Goal: Task Accomplishment & Management: Manage account settings

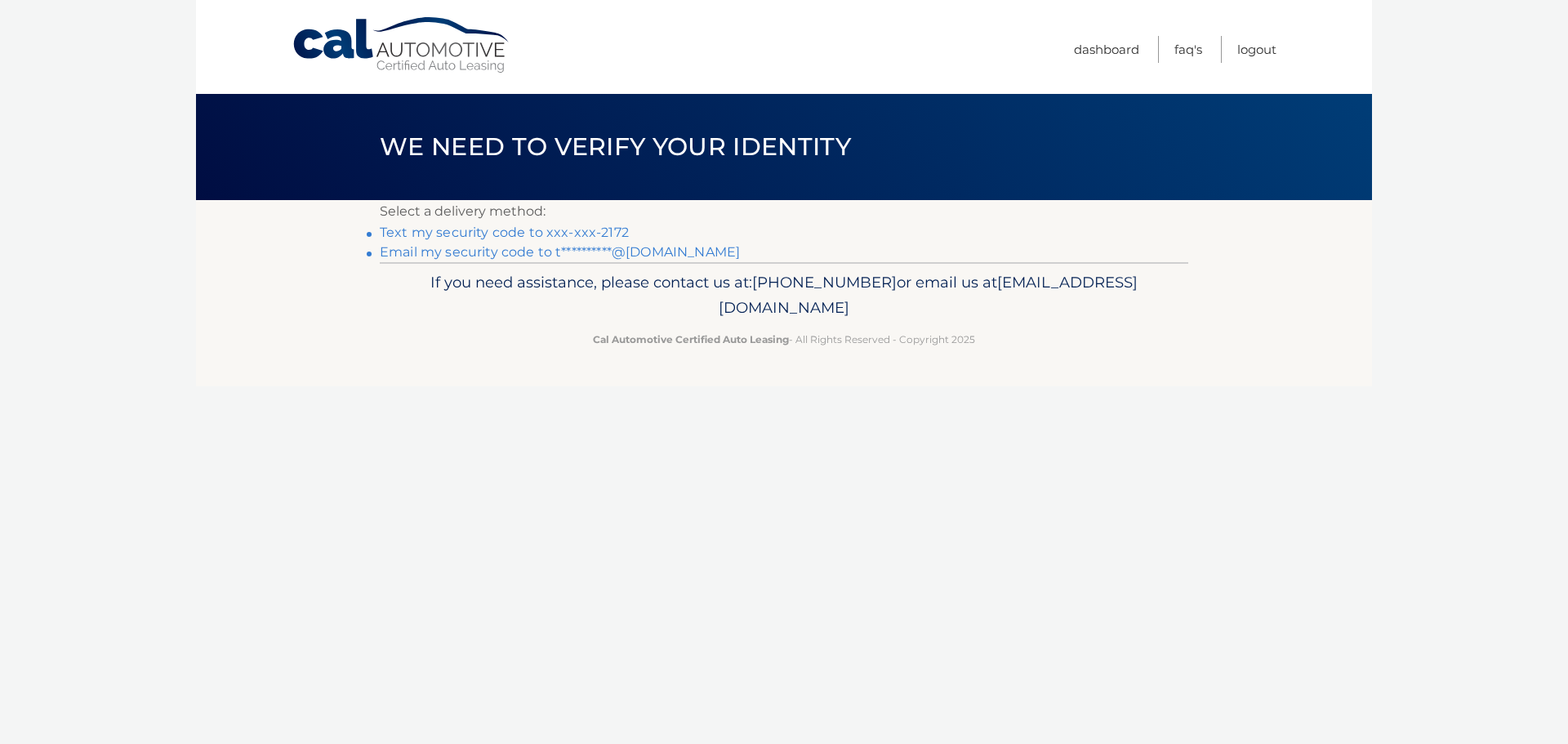
click at [500, 227] on link "Text my security code to xxx-xxx-2172" at bounding box center [504, 232] width 249 height 16
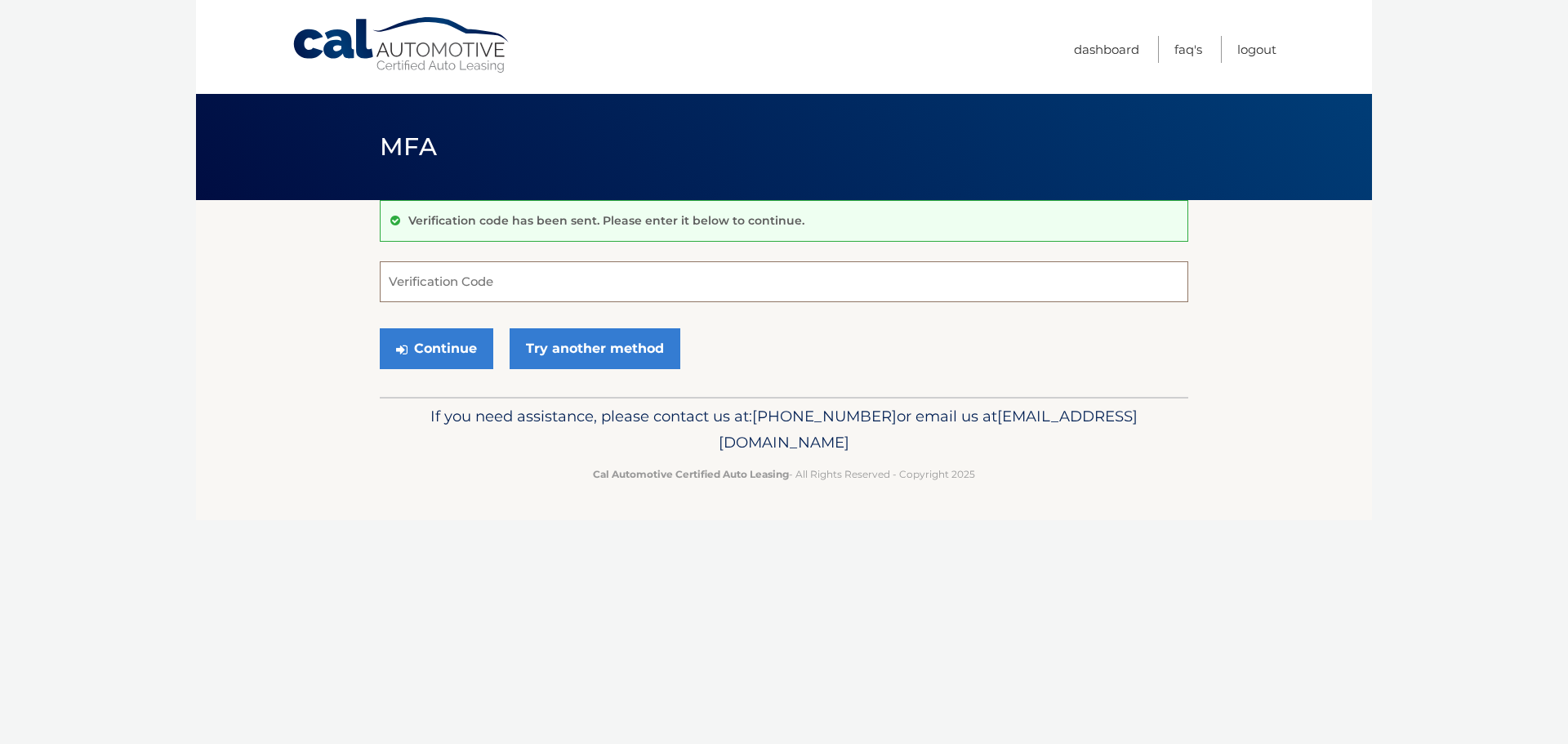
click at [400, 274] on input "Verification Code" at bounding box center [784, 281] width 809 height 41
type input "380024"
click at [424, 351] on button "Continue" at bounding box center [436, 348] width 114 height 41
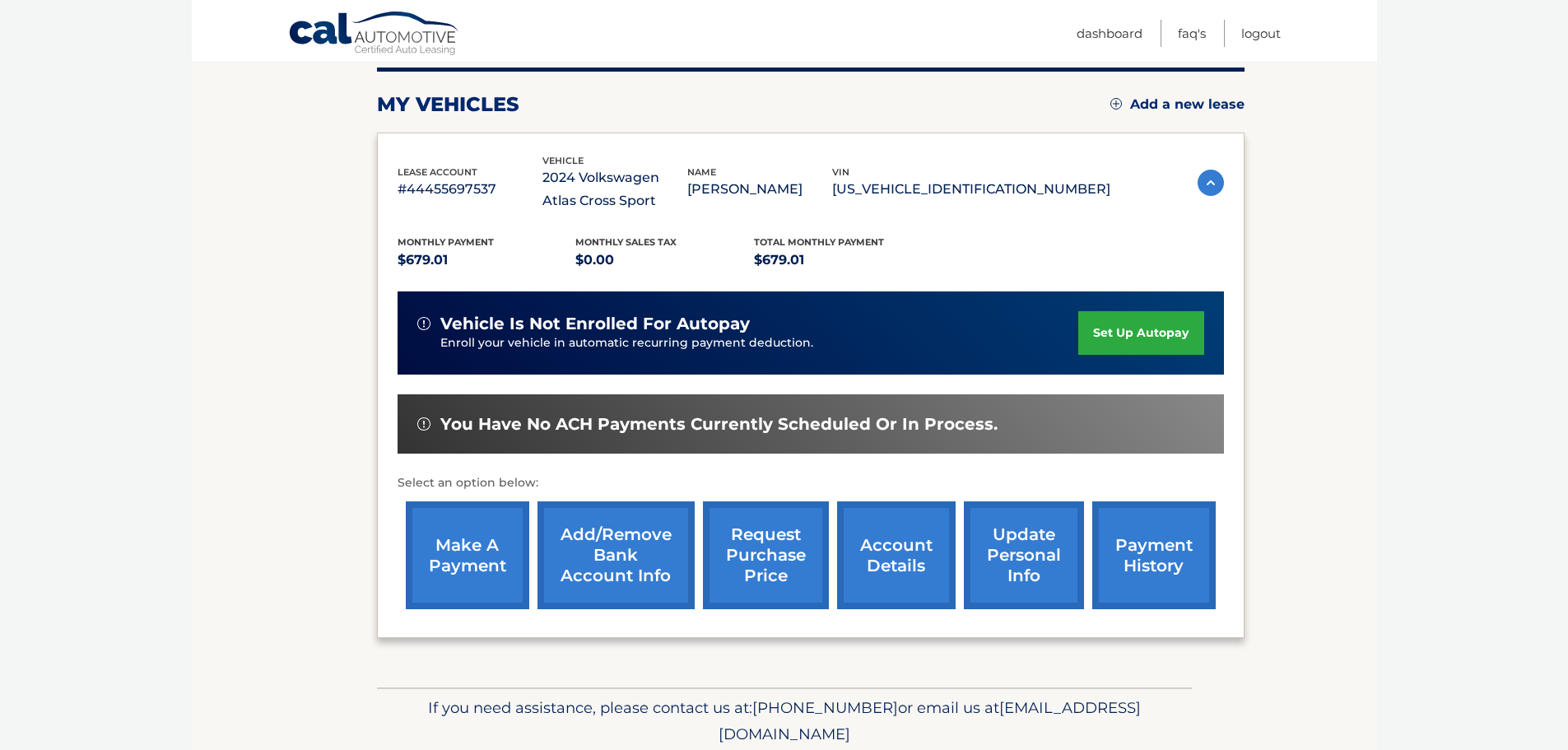
scroll to position [247, 0]
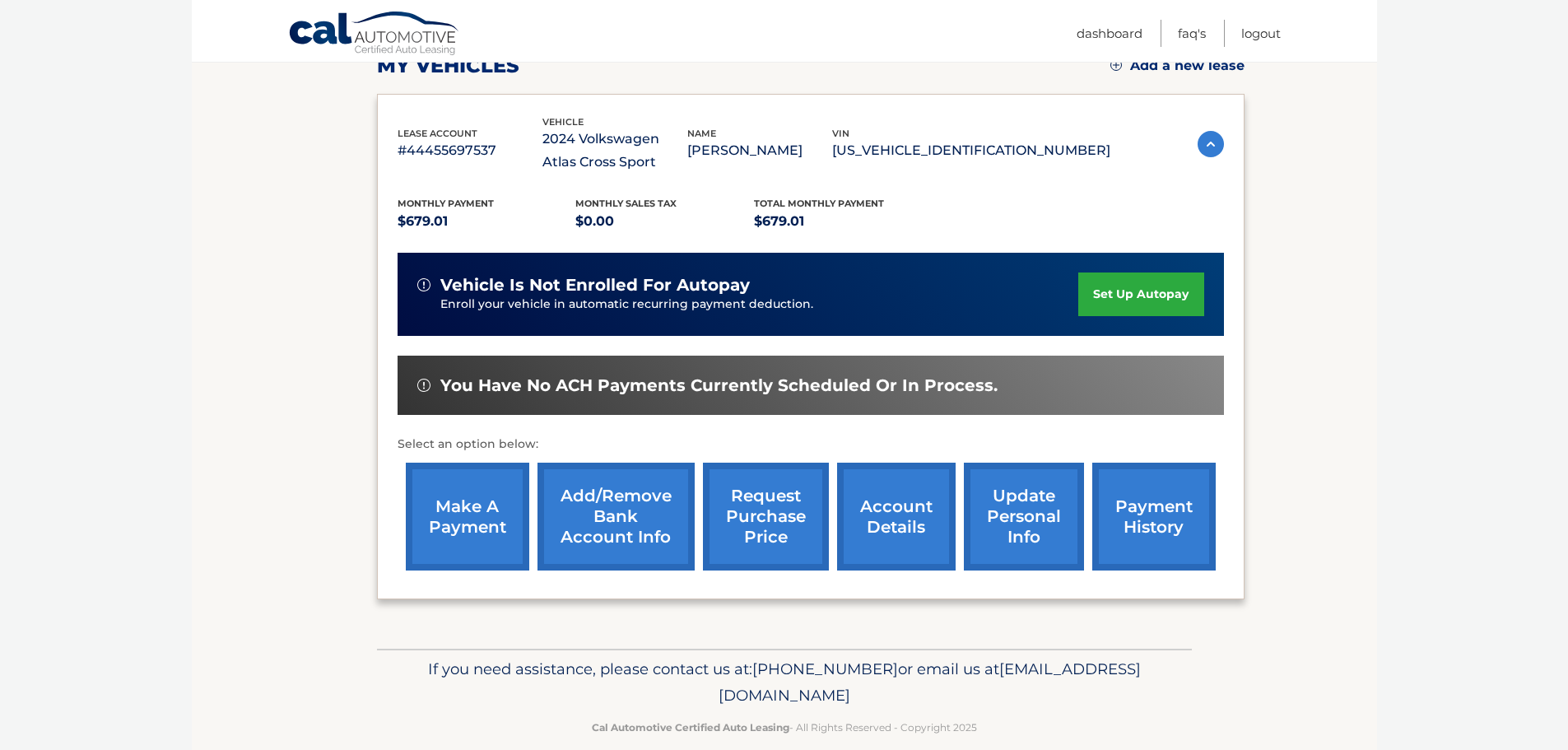
click at [912, 542] on link "account details" at bounding box center [896, 516] width 119 height 108
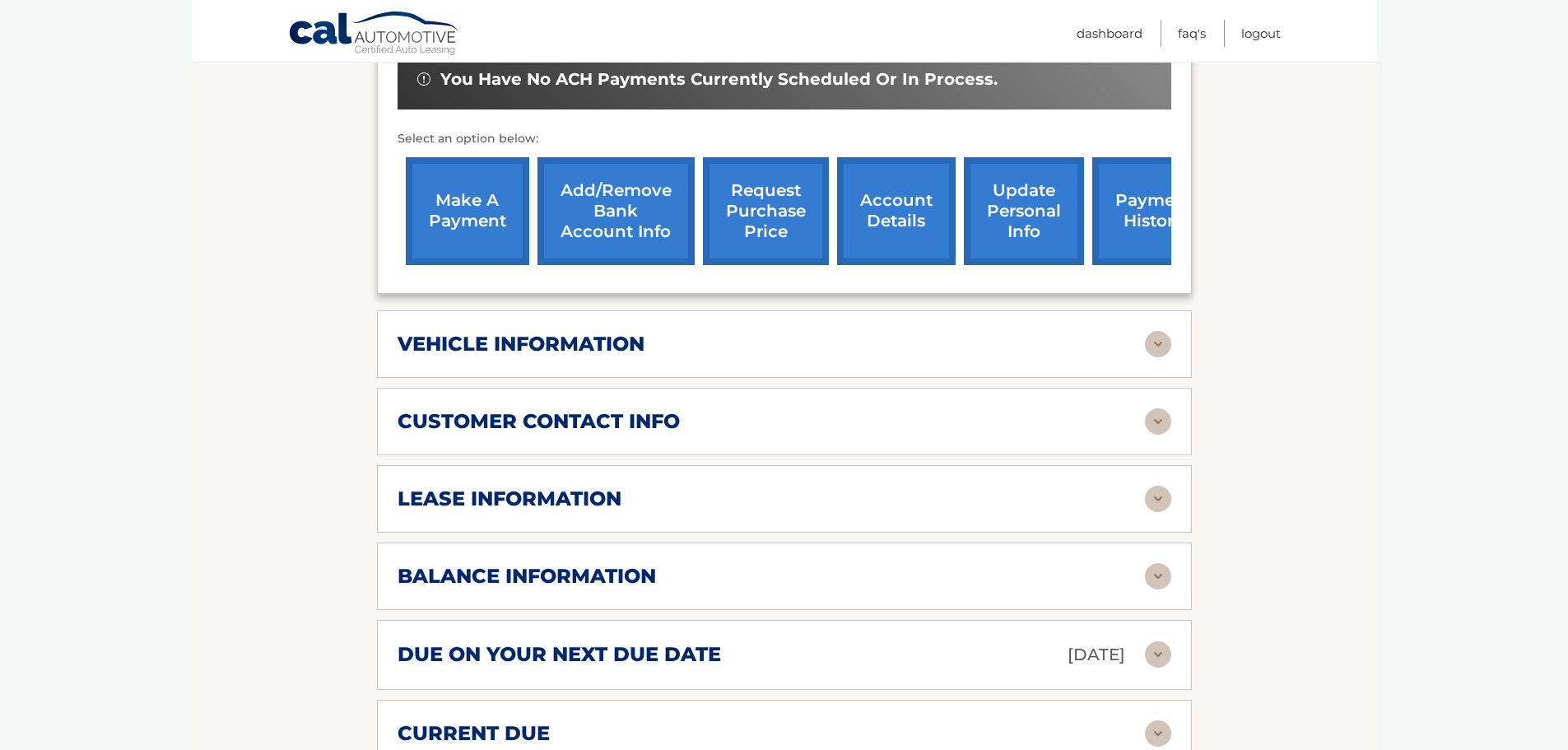
scroll to position [576, 0]
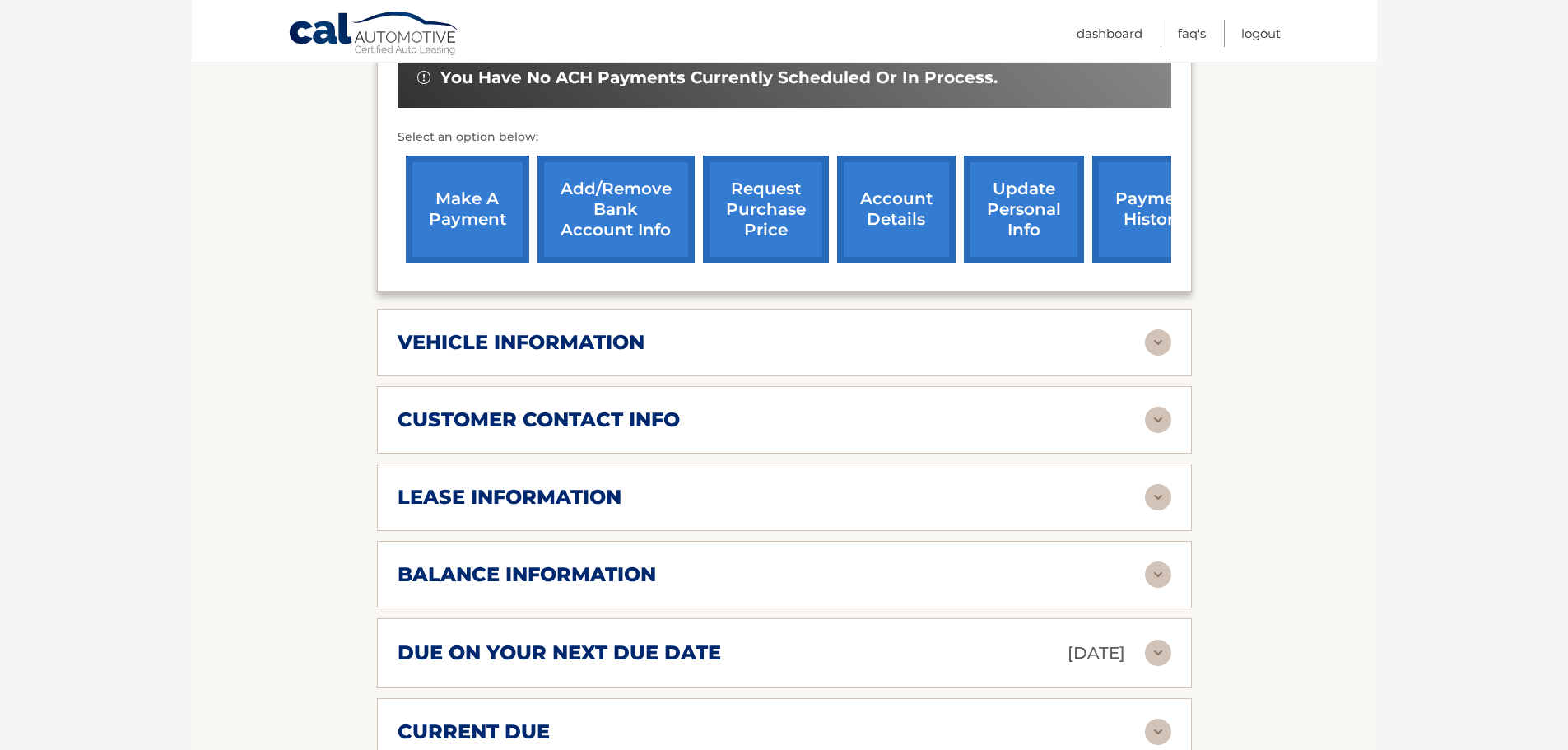
click at [1156, 577] on img at bounding box center [1159, 575] width 27 height 27
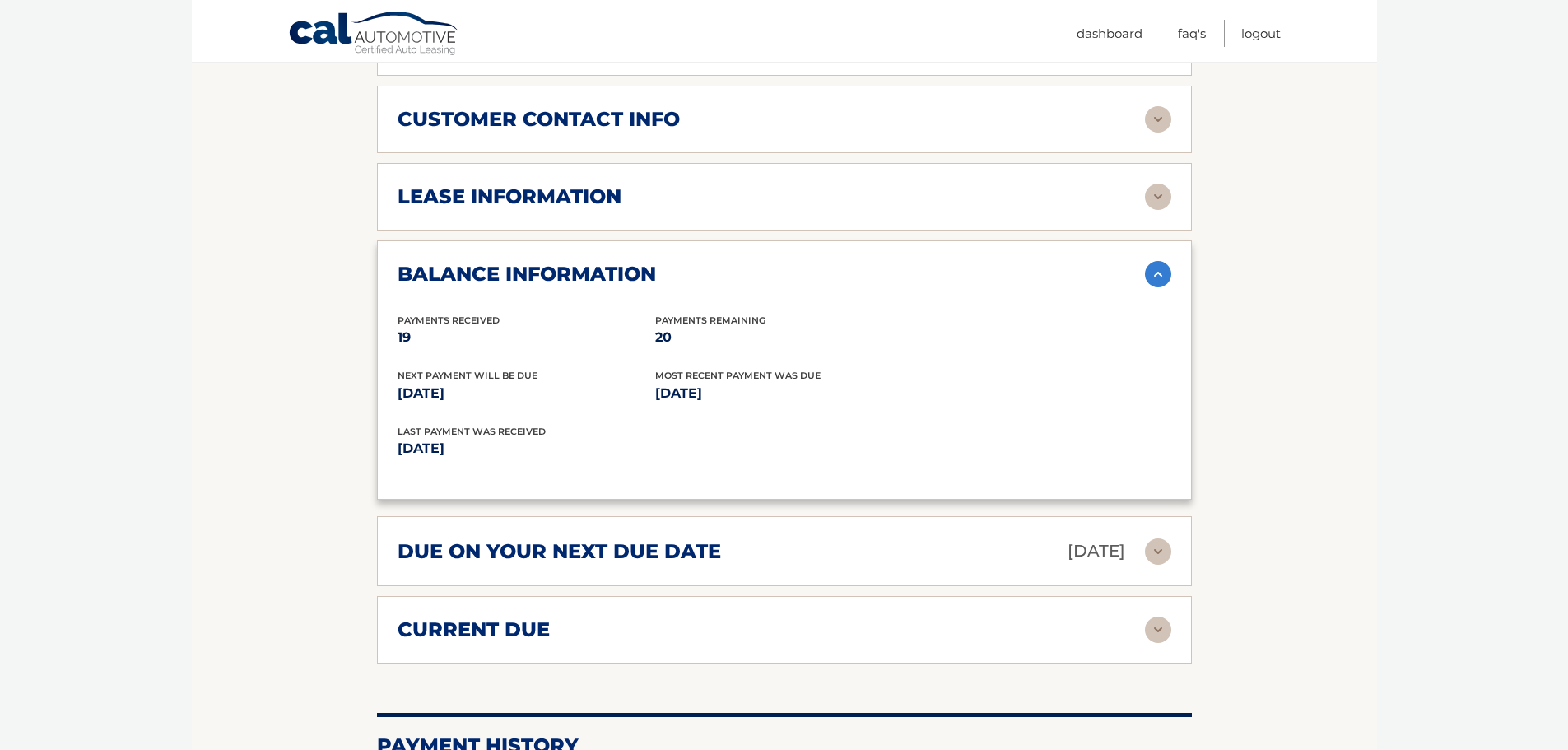
scroll to position [905, 0]
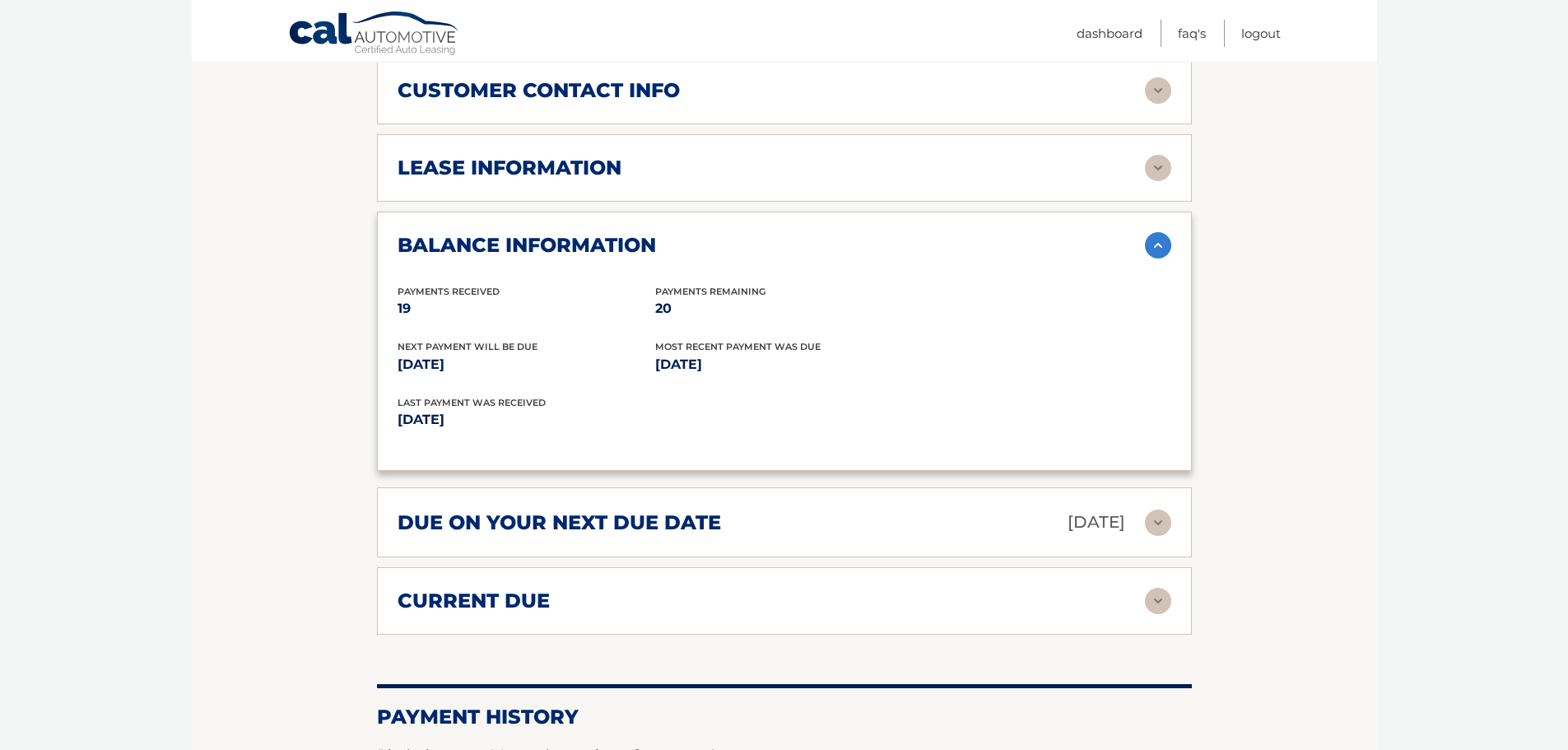
click at [1154, 529] on img at bounding box center [1159, 523] width 27 height 27
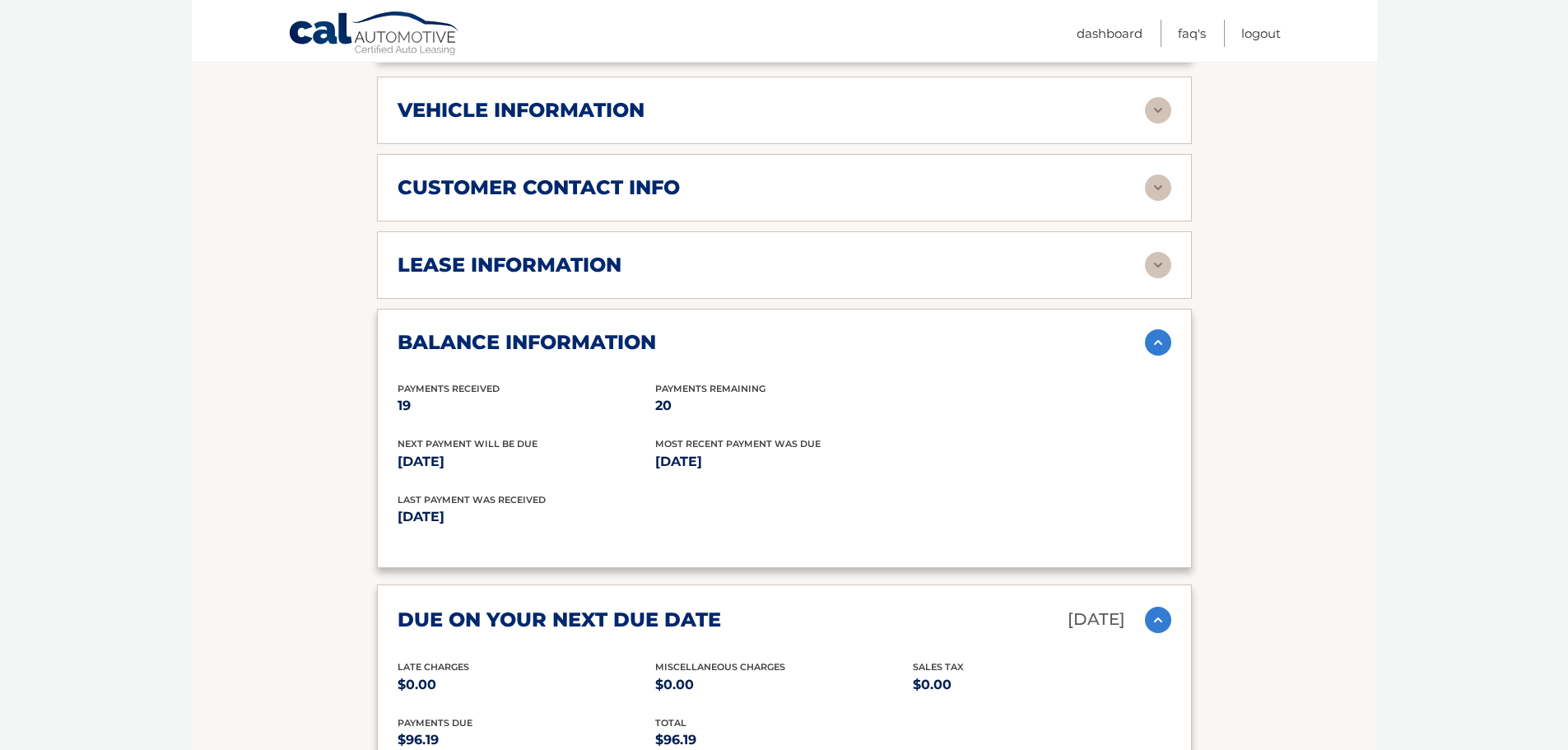
scroll to position [771, 0]
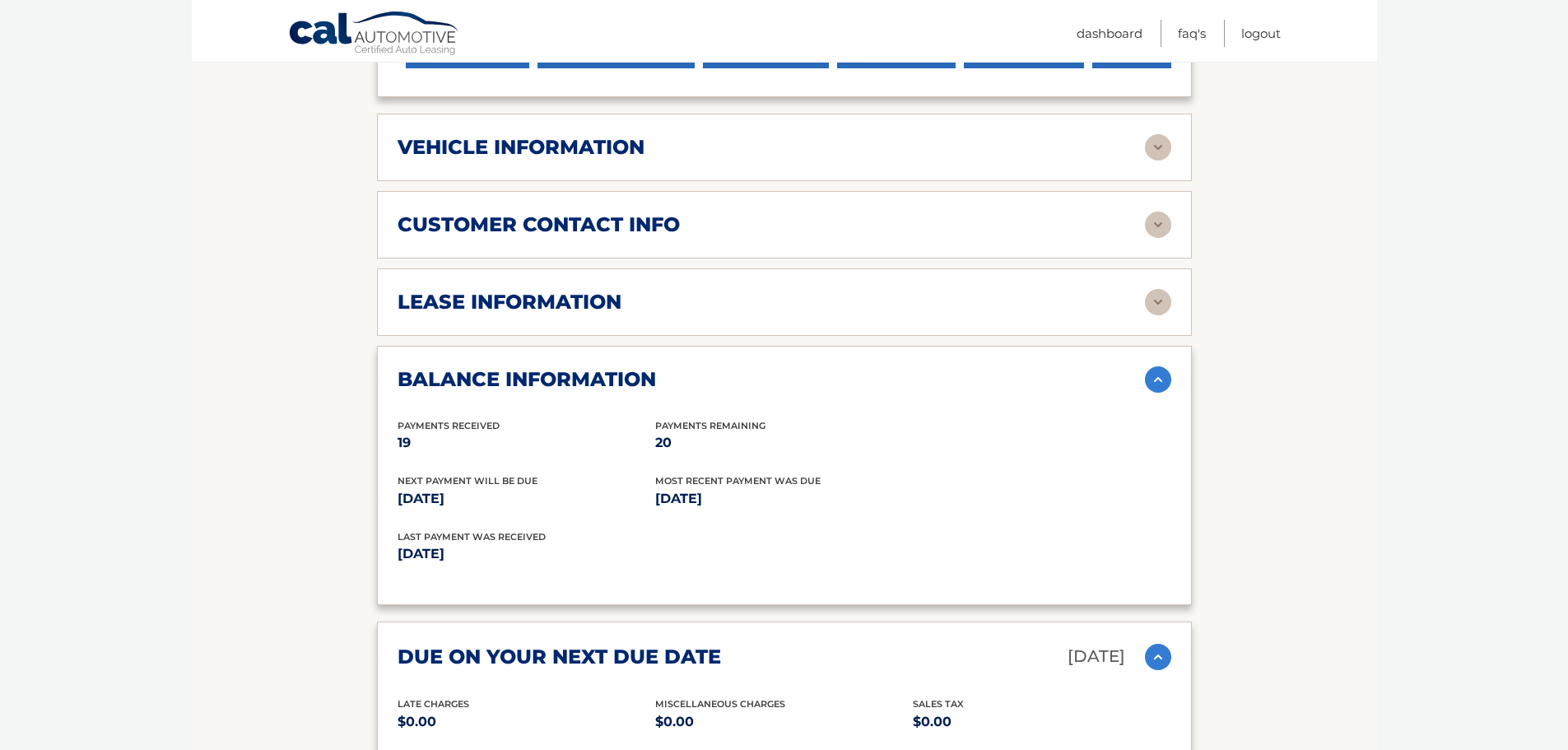
click at [1157, 300] on img at bounding box center [1159, 302] width 27 height 27
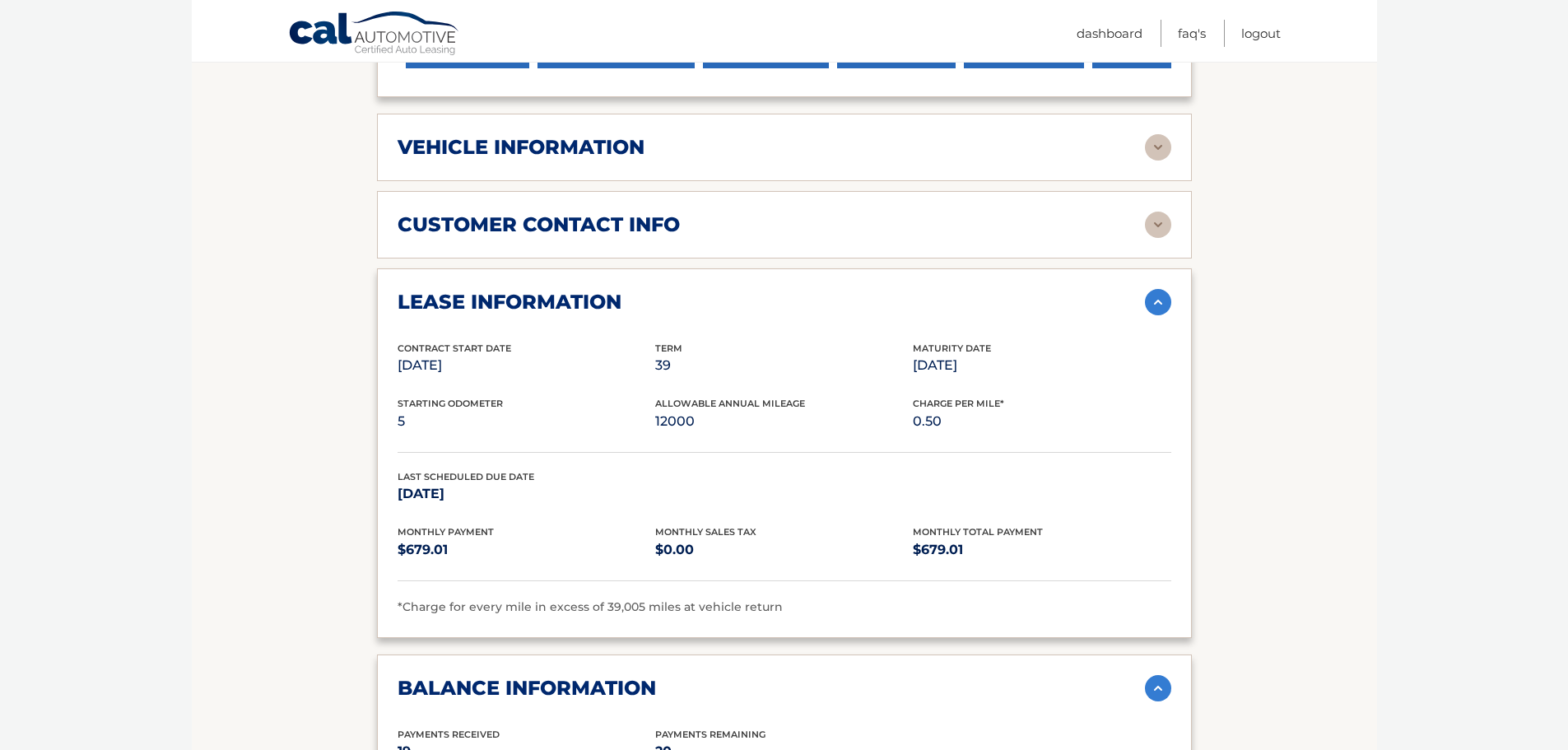
click at [1160, 690] on img at bounding box center [1159, 688] width 27 height 27
click at [1156, 302] on img at bounding box center [1159, 302] width 27 height 27
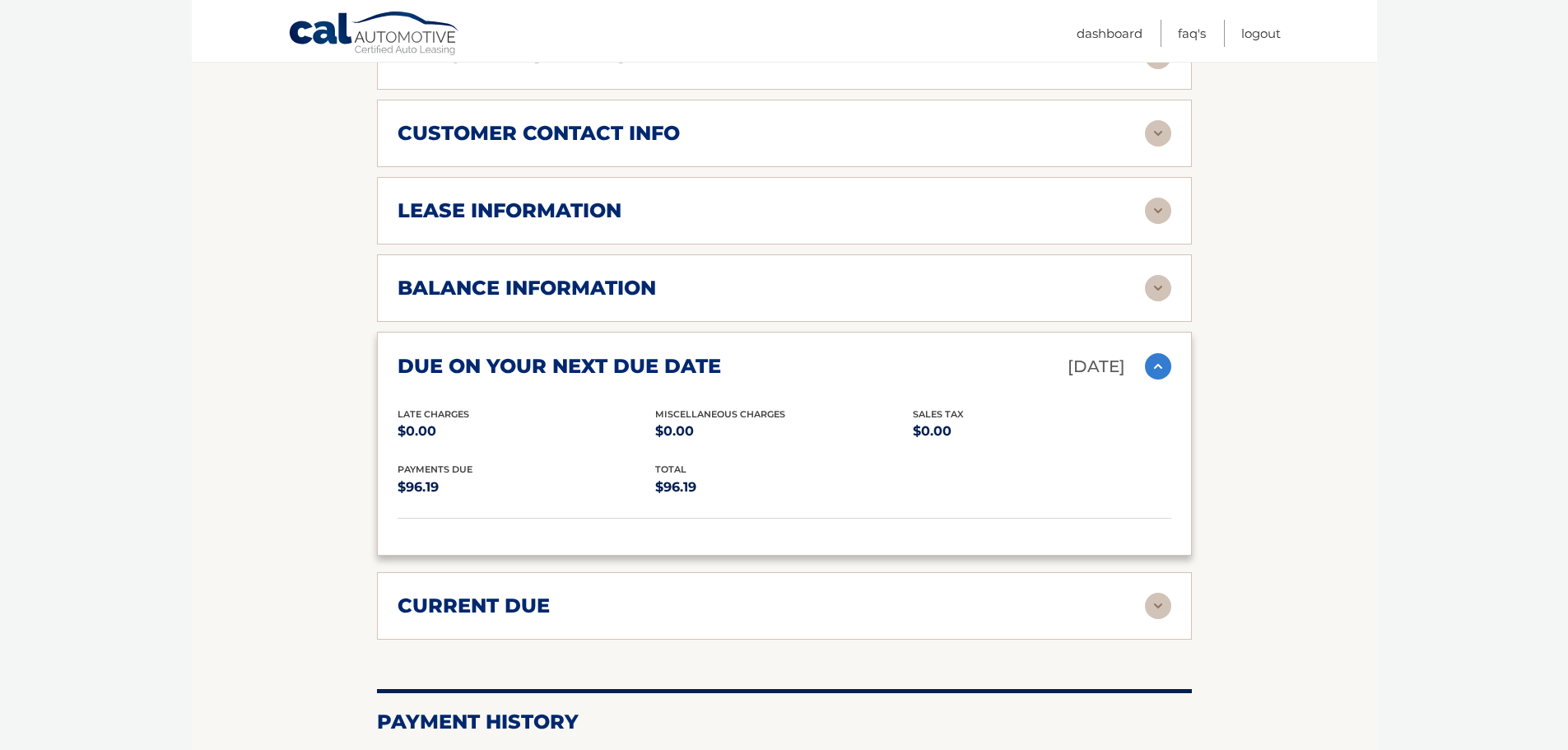
scroll to position [935, 0]
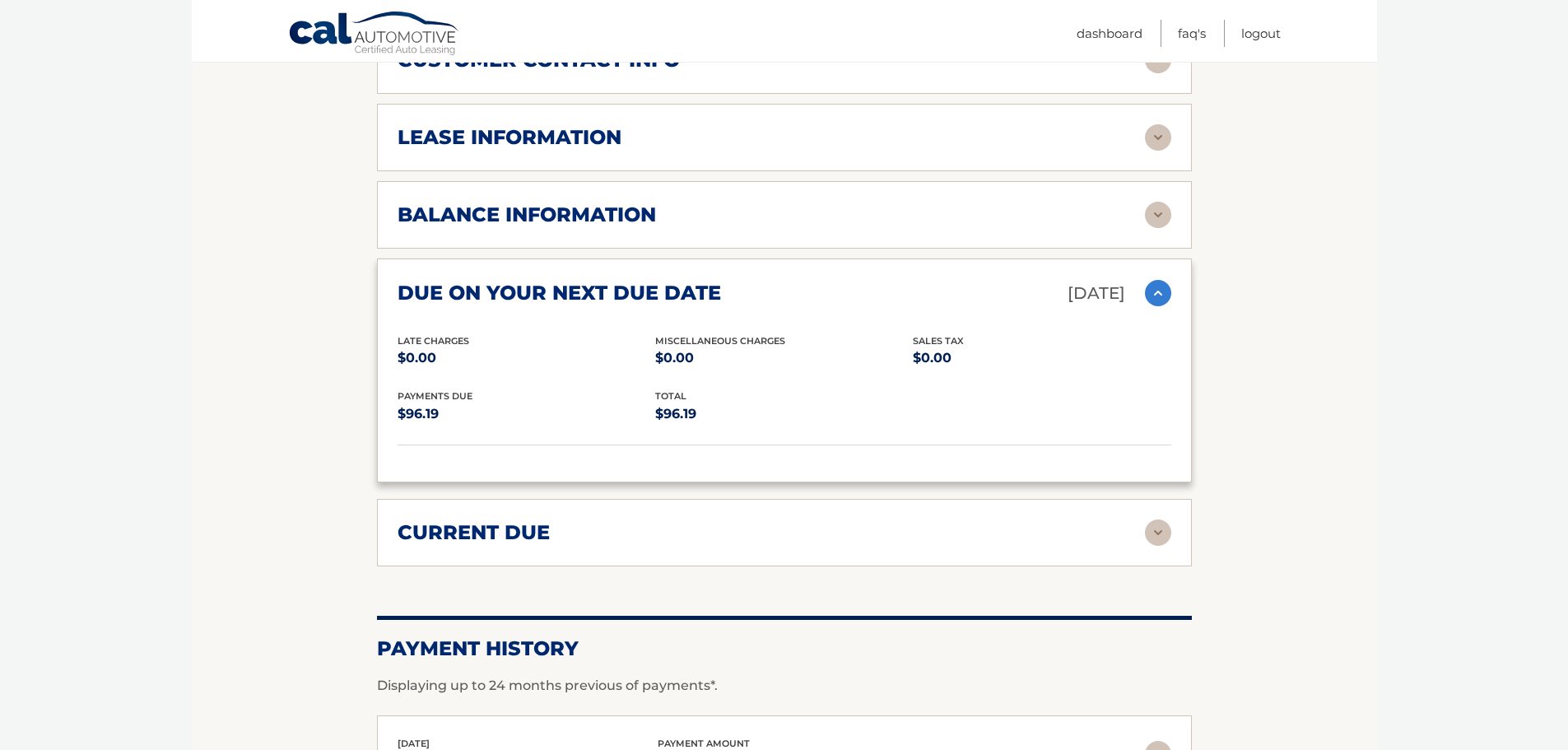
click at [1154, 530] on img at bounding box center [1159, 533] width 27 height 27
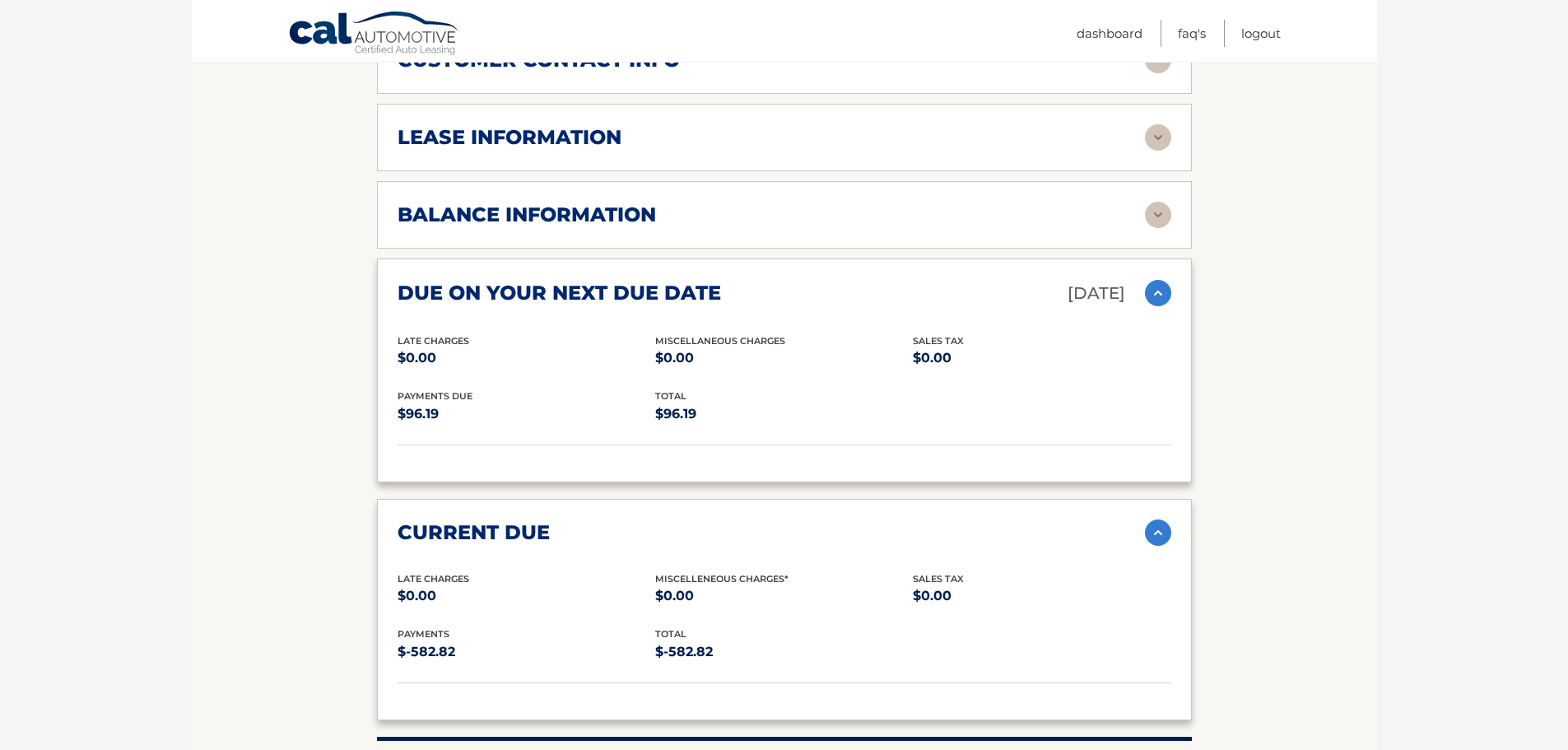
click at [1158, 539] on img at bounding box center [1159, 533] width 27 height 27
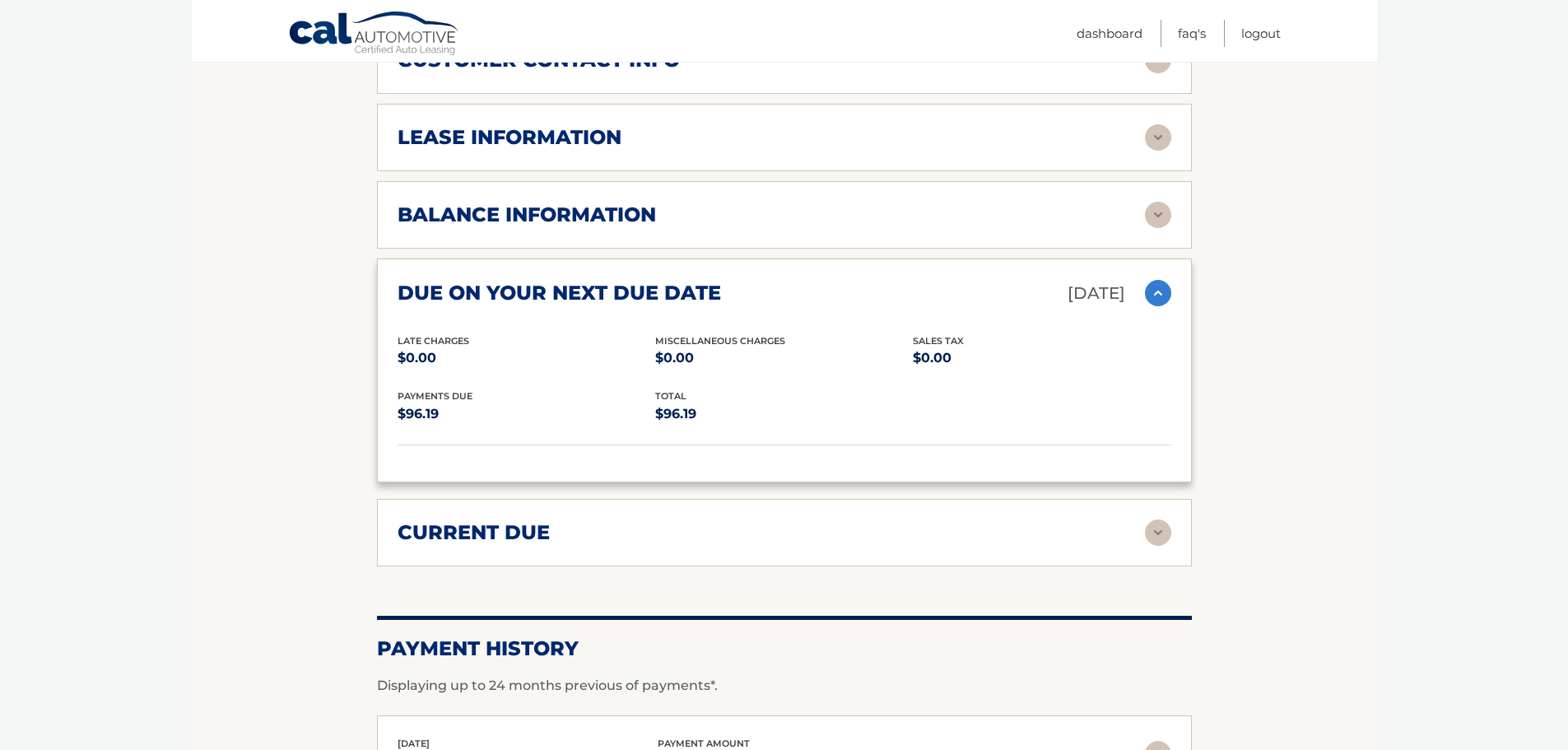
click at [1152, 298] on img at bounding box center [1159, 293] width 27 height 27
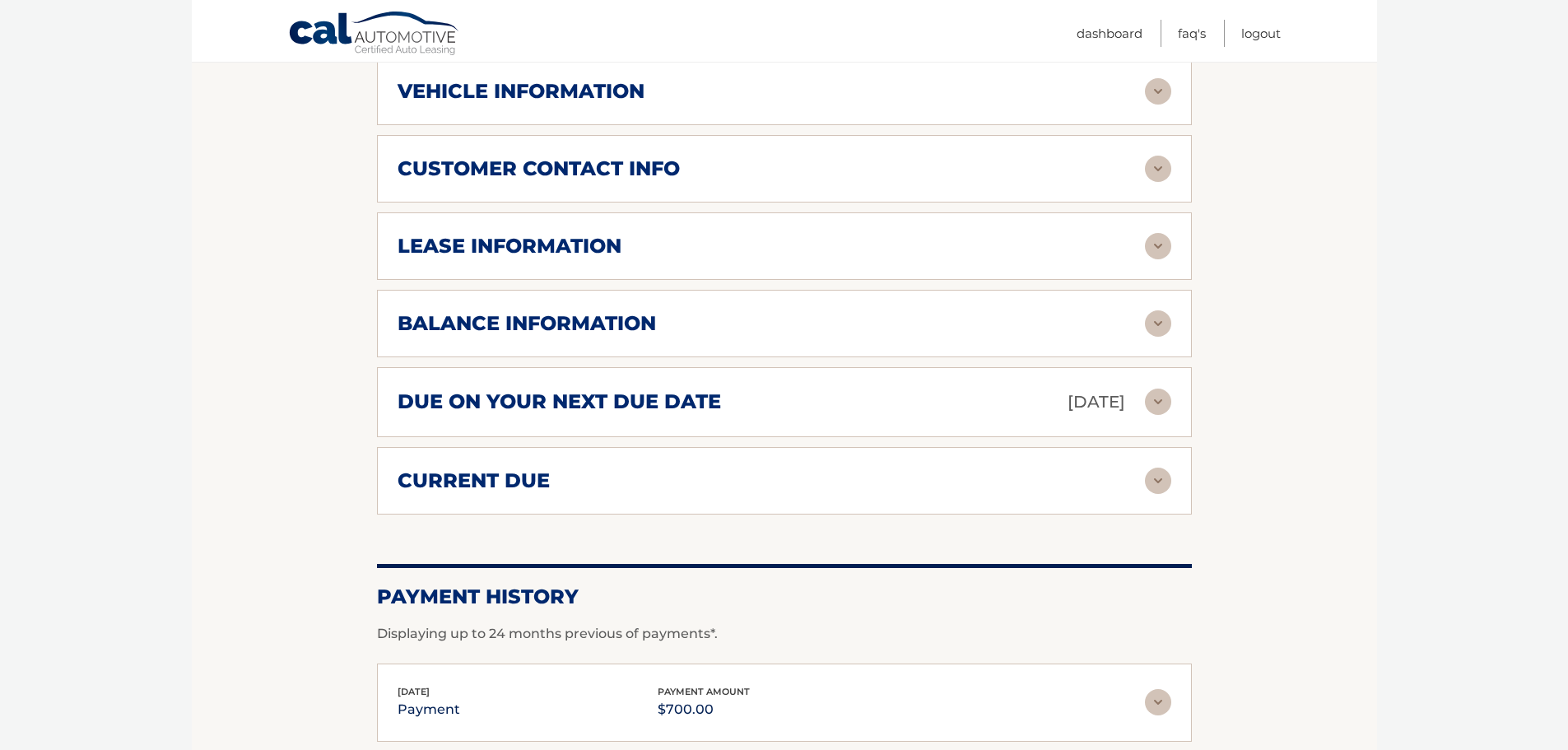
scroll to position [689, 0]
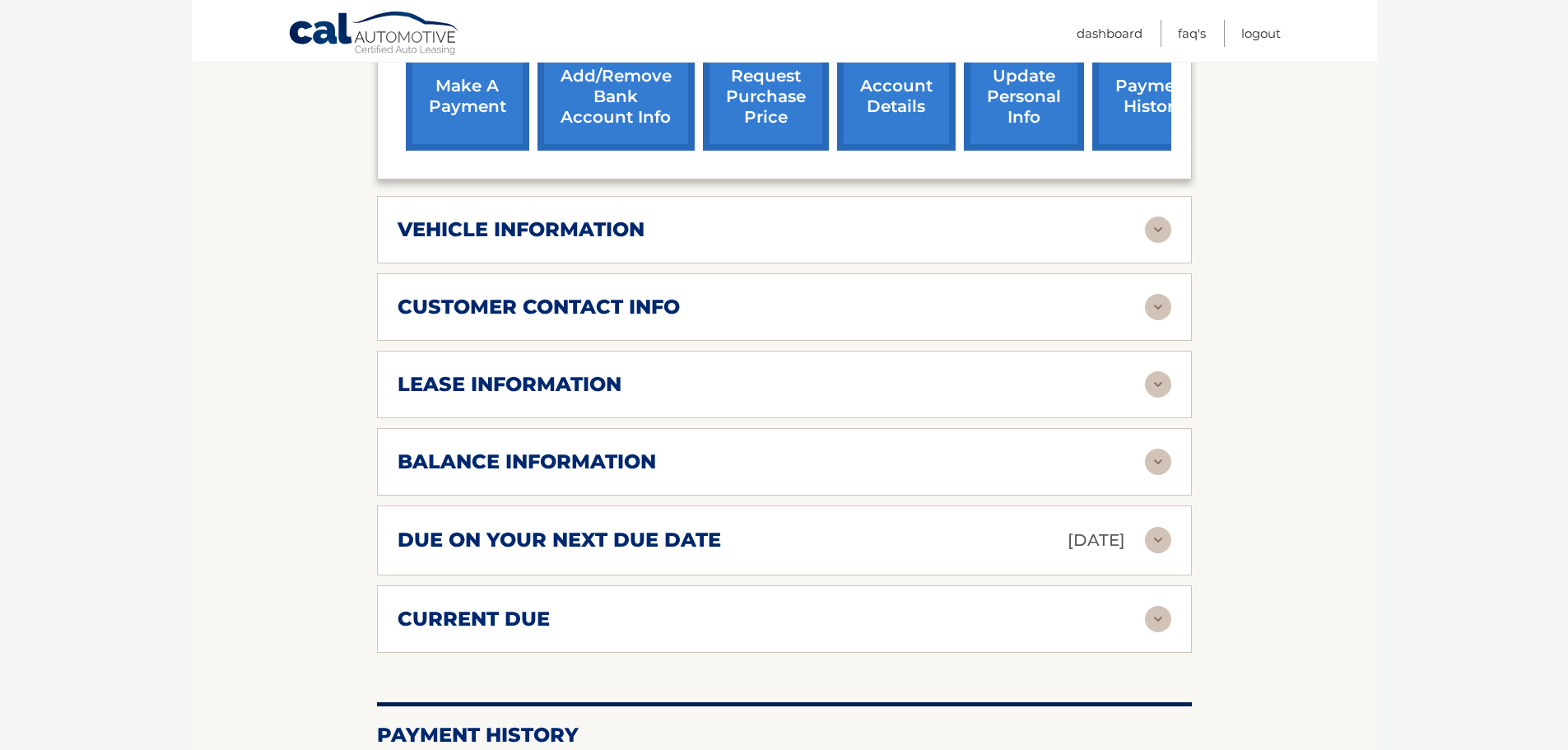
click at [1164, 232] on img at bounding box center [1159, 230] width 27 height 27
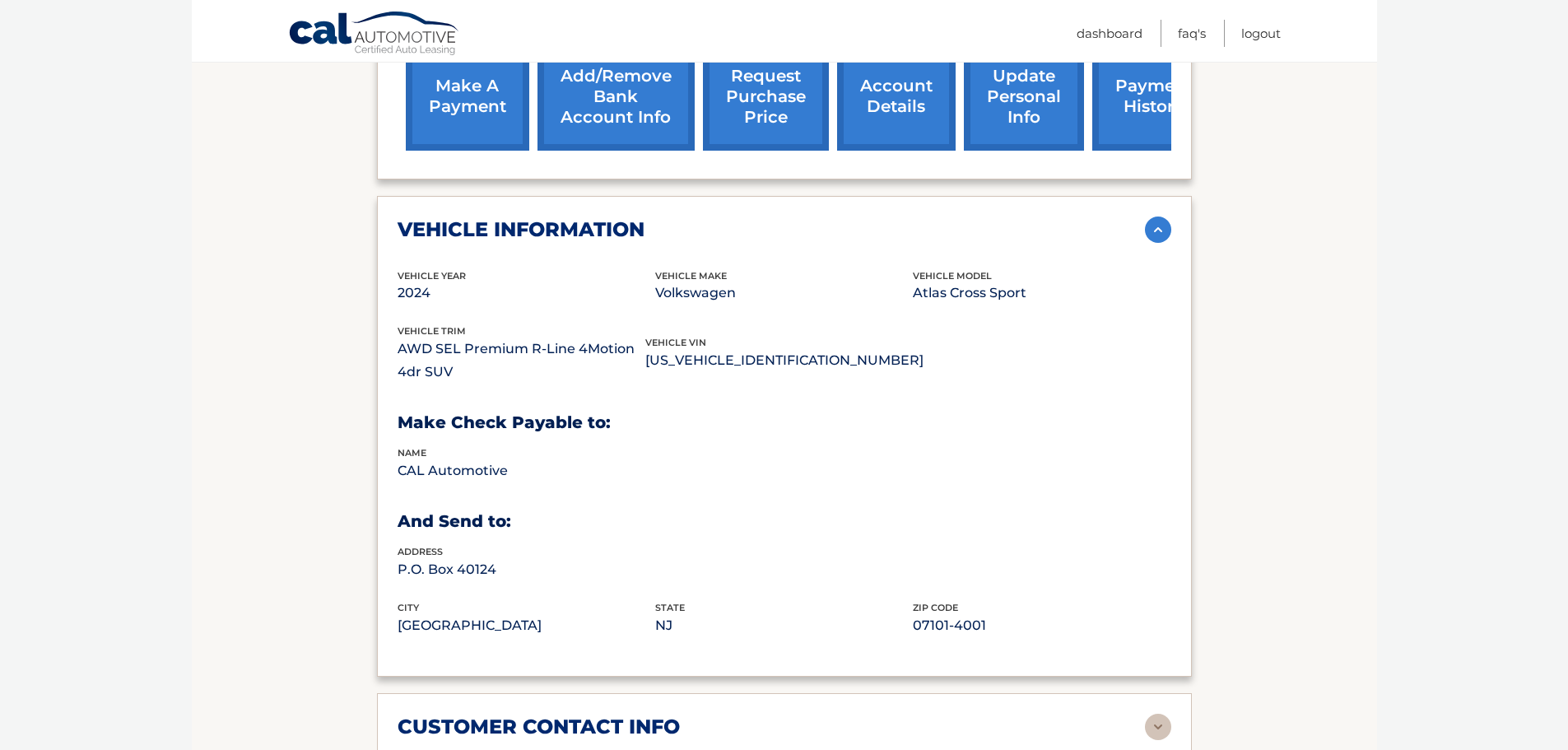
click at [1158, 229] on img at bounding box center [1159, 230] width 27 height 27
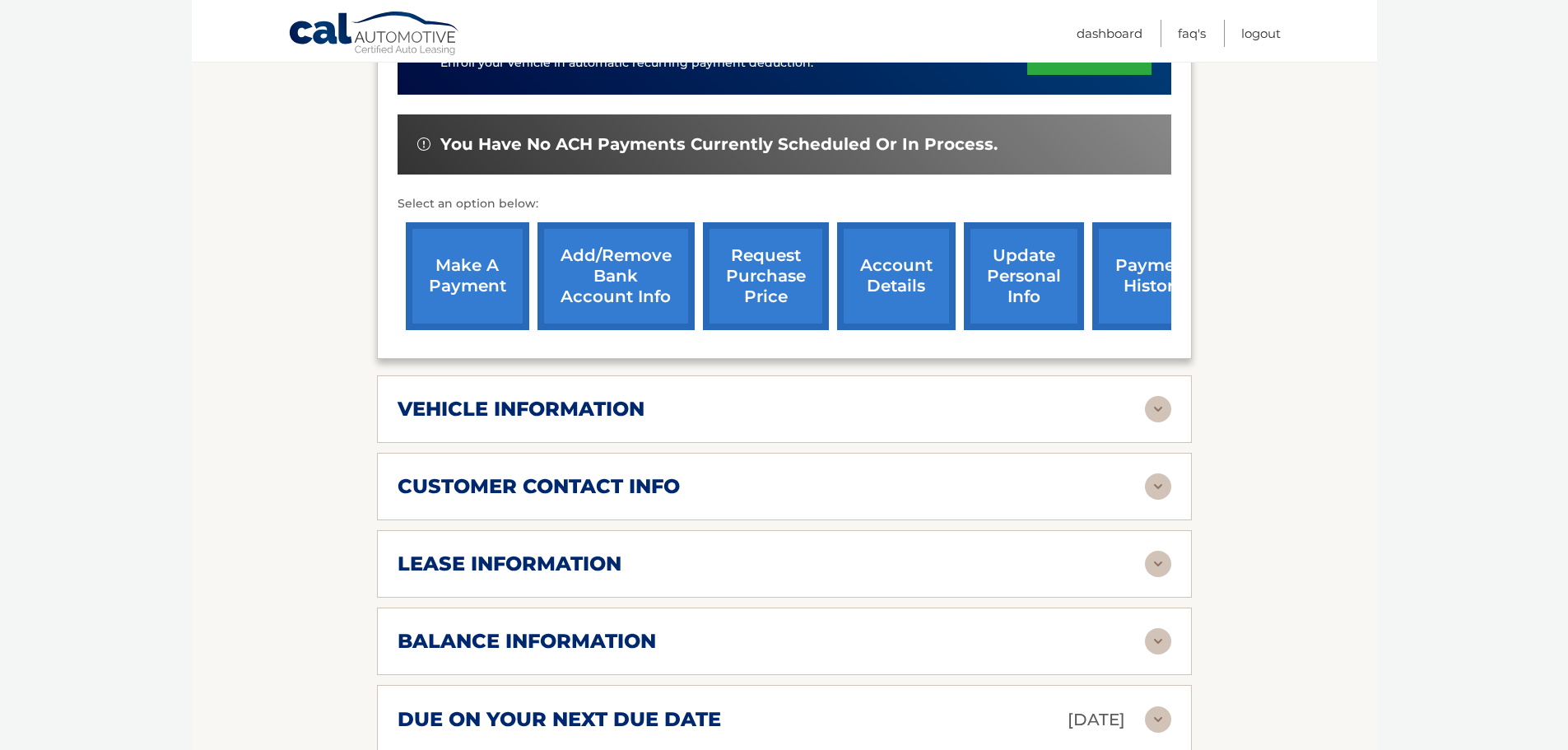
scroll to position [442, 0]
